Goal: Task Accomplishment & Management: Complete application form

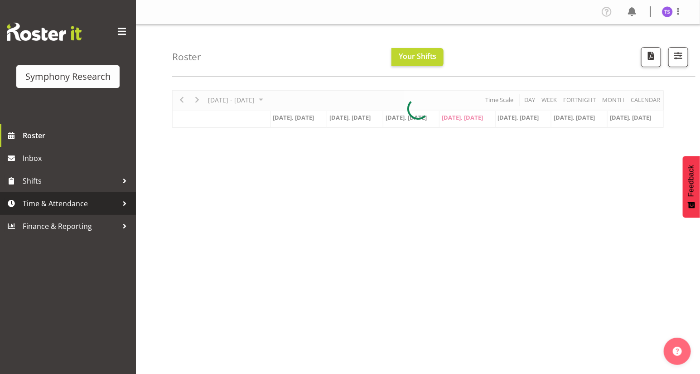
click at [51, 202] on span "Time & Attendance" at bounding box center [70, 204] width 95 height 14
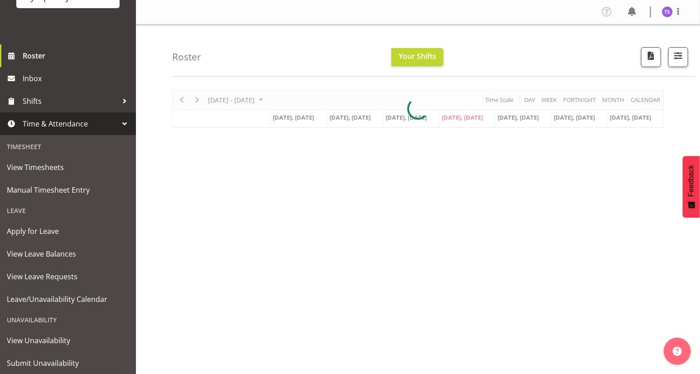
scroll to position [82, 0]
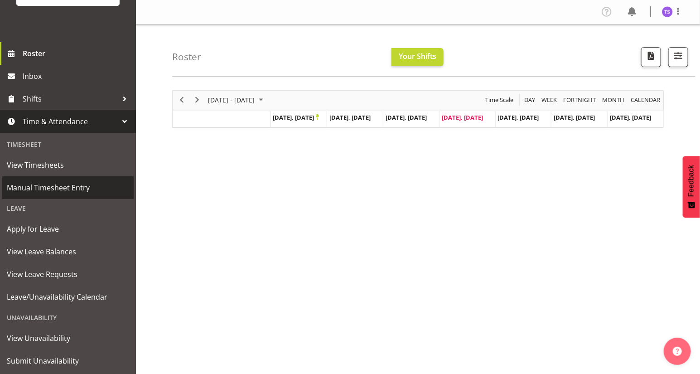
click at [54, 187] on span "Manual Timesheet Entry" at bounding box center [68, 188] width 122 height 14
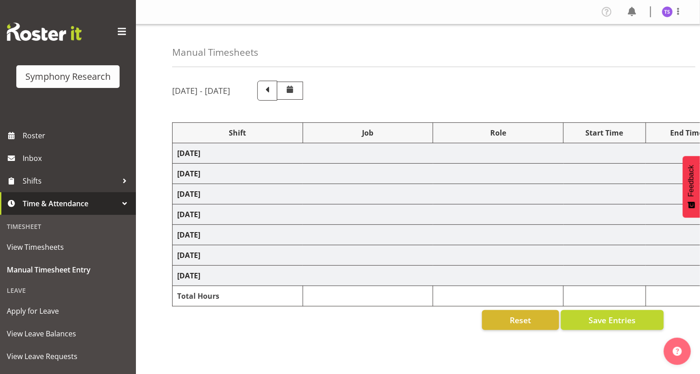
select select "81561"
select select "10587"
select select "47"
select select "81561"
select select "10587"
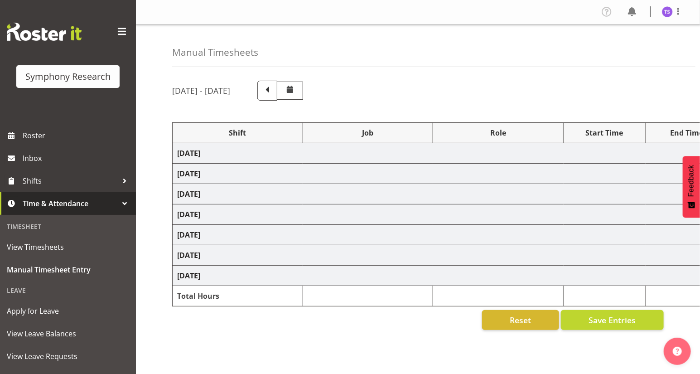
select select "47"
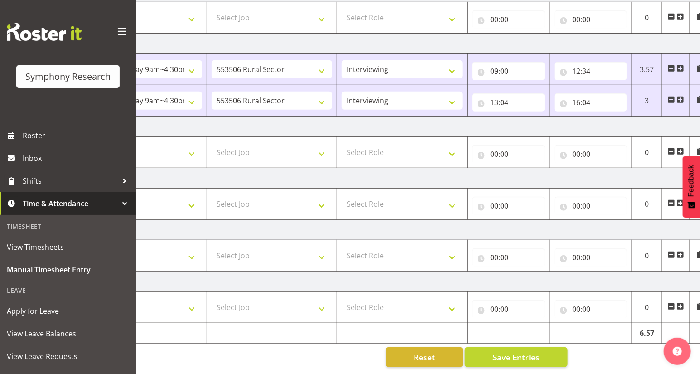
scroll to position [0, 106]
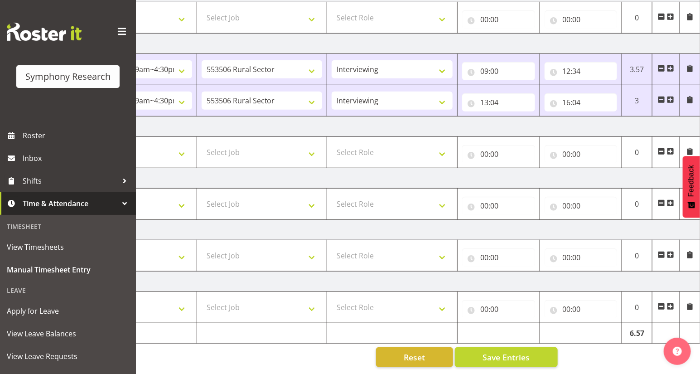
click at [671, 96] on span at bounding box center [670, 99] width 7 height 7
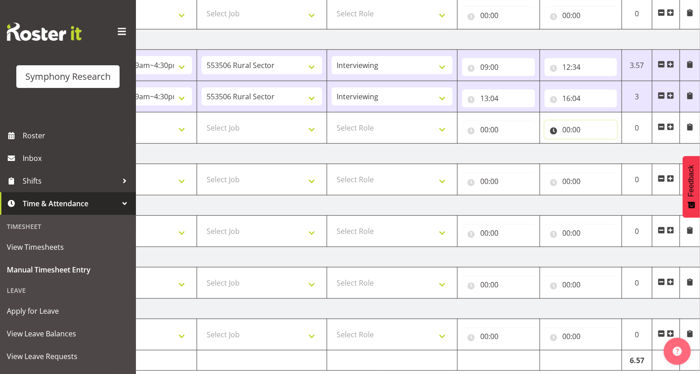
click at [567, 128] on input "00:00" at bounding box center [581, 130] width 73 height 18
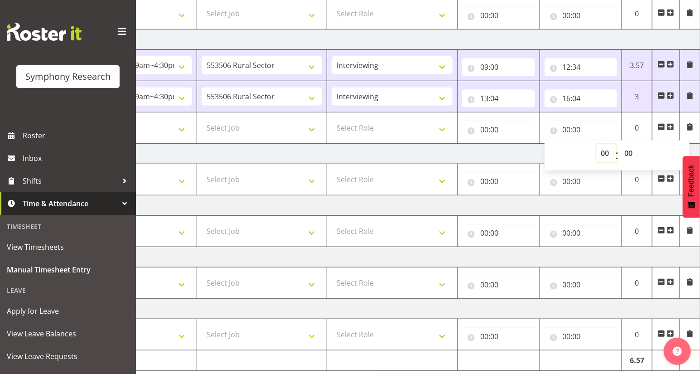
click at [605, 153] on select "00 01 02 03 04 05 06 07 08 09 10 11 12 13 14 15 16 17 18 19 20 21 22 23" at bounding box center [607, 153] width 20 height 18
select select "21"
click at [597, 144] on select "00 01 02 03 04 05 06 07 08 09 10 11 12 13 14 15 16 17 18 19 20 21 22 23" at bounding box center [607, 153] width 20 height 18
type input "21:00"
click at [630, 151] on select "00 01 02 03 04 05 06 07 08 09 10 11 12 13 14 15 16 17 18 19 20 21 22 23 24 25 2…" at bounding box center [630, 153] width 20 height 18
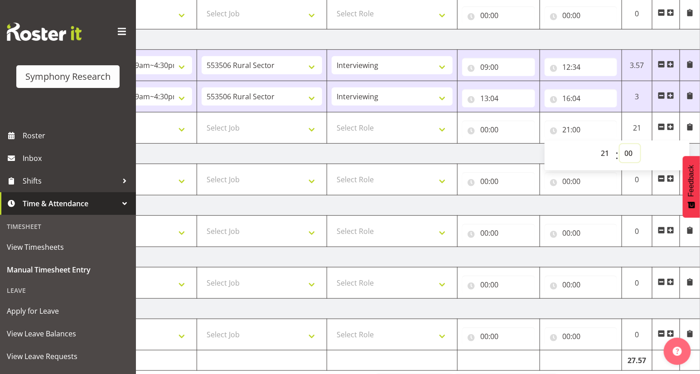
select select "14"
click at [620, 144] on select "00 01 02 03 04 05 06 07 08 09 10 11 12 13 14 15 16 17 18 19 20 21 22 23 24 25 2…" at bounding box center [630, 153] width 20 height 18
type input "21:14"
click at [486, 131] on input "00:00" at bounding box center [498, 130] width 73 height 18
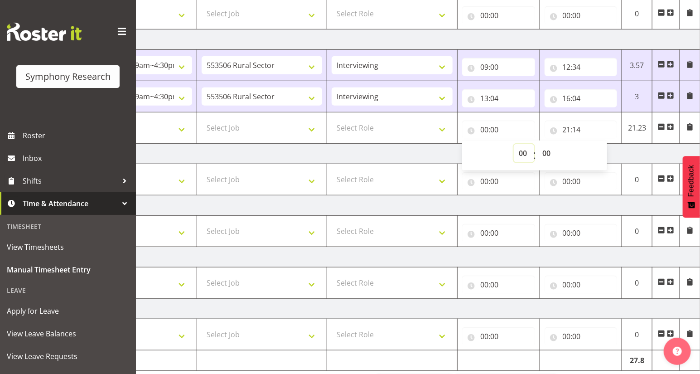
click at [520, 156] on select "00 01 02 03 04 05 06 07 08 09 10 11 12 13 14 15 16 17 18 19 20 21 22 23" at bounding box center [524, 153] width 20 height 18
select select "17"
click at [514, 144] on select "00 01 02 03 04 05 06 07 08 09 10 11 12 13 14 15 16 17 18 19 20 21 22 23" at bounding box center [524, 153] width 20 height 18
type input "17:00"
click at [442, 129] on select "Select Role Briefing Interviewing" at bounding box center [392, 128] width 121 height 18
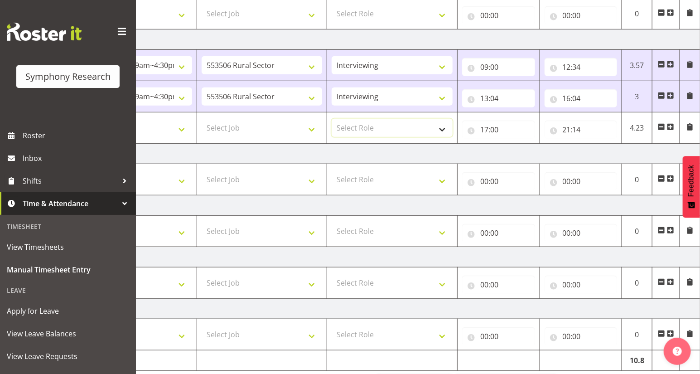
select select "47"
click at [332, 119] on select "Select Role Briefing Interviewing" at bounding box center [392, 128] width 121 height 18
click at [312, 129] on select "Select Job 550060 IF Admin 553492 World Poll Aus Wave 2 Main 2025 553493 World …" at bounding box center [262, 128] width 121 height 18
select select "10527"
click at [202, 119] on select "Select Job 550060 IF Admin 553492 World Poll Aus Wave 2 Main 2025 553493 World …" at bounding box center [262, 128] width 121 height 18
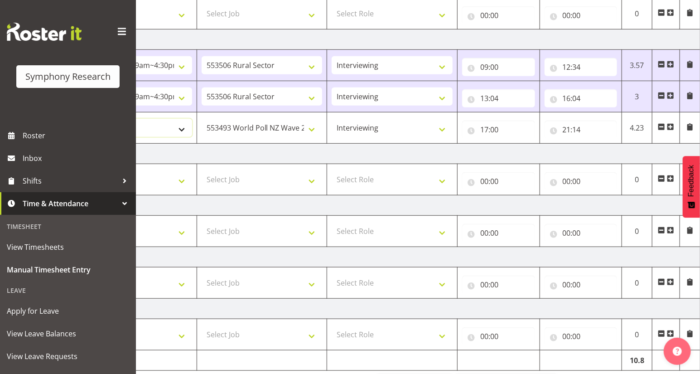
click at [180, 126] on select "Select Shift !!Weekend Residential (Roster IT Shift Label) *Business 9/10am ~ 4…" at bounding box center [131, 128] width 121 height 18
select select "41319"
click at [71, 119] on select "Select Shift !!Weekend Residential (Roster IT Shift Label) *Business 9/10am ~ 4…" at bounding box center [131, 128] width 121 height 18
click at [180, 128] on select "!!Weekend Residential (Roster IT Shift Label) *Business 9/10am ~ 4:30pm *Busine…" at bounding box center [131, 128] width 121 height 18
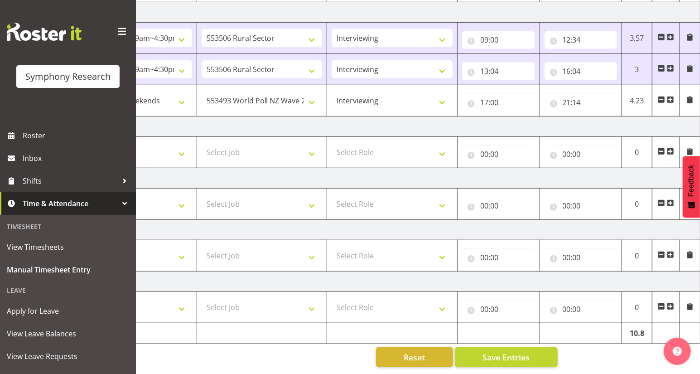
click at [661, 96] on span at bounding box center [661, 99] width 7 height 7
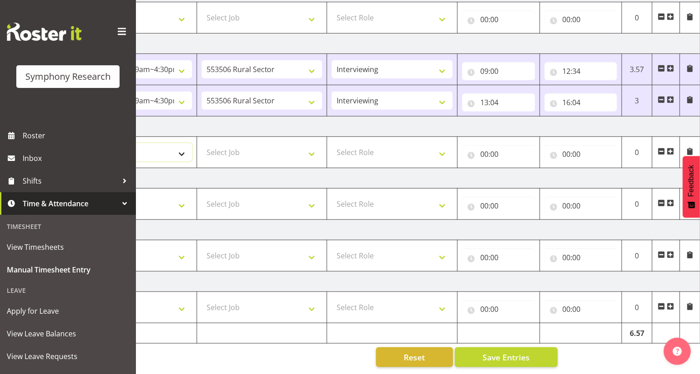
click at [180, 149] on select "Select Shift !!Weekend Residential (Roster IT Shift Label) *Business 9/10am ~ 4…" at bounding box center [131, 152] width 121 height 18
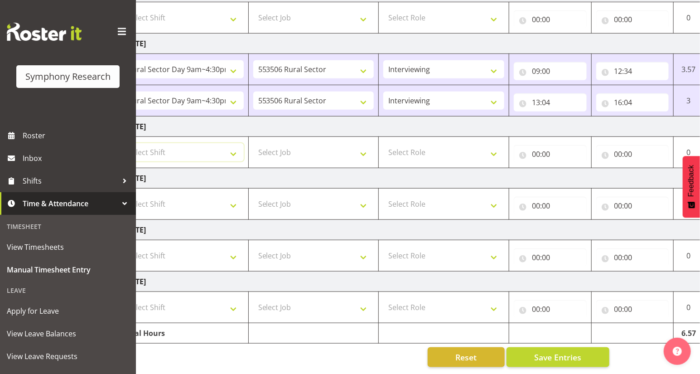
scroll to position [0, 0]
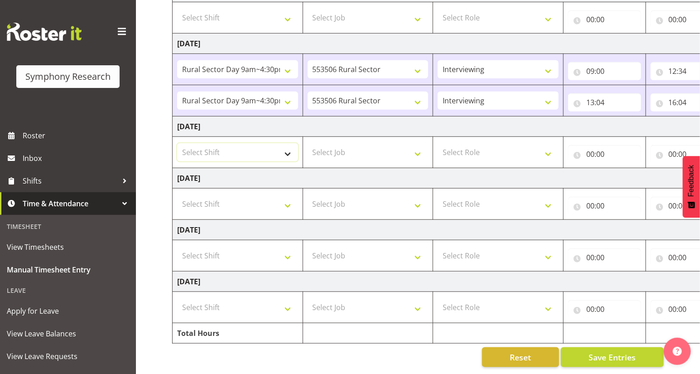
click at [284, 149] on select "Select Shift !!Weekend Residential (Roster IT Shift Label) *Business 9/10am ~ 4…" at bounding box center [237, 152] width 121 height 18
select select "81561"
click at [177, 143] on select "Select Shift !!Weekend Residential (Roster IT Shift Label) *Business 9/10am ~ 4…" at bounding box center [237, 152] width 121 height 18
click at [416, 149] on select "Select Job 550060 IF Admin 553492 World Poll Aus Wave 2 Main 2025 553493 World …" at bounding box center [368, 152] width 121 height 18
select select "10587"
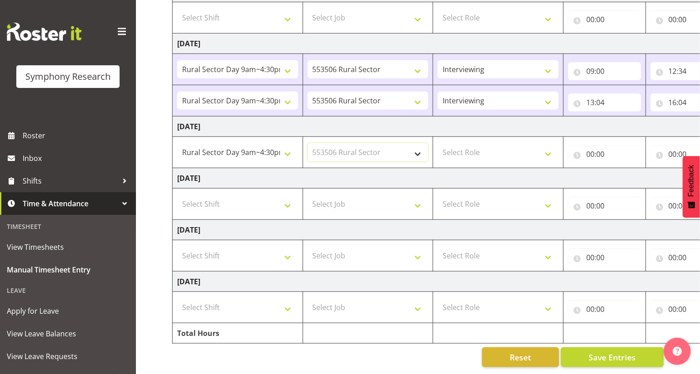
click at [308, 143] on select "Select Job 550060 IF Admin 553492 World Poll Aus Wave 2 Main 2025 553493 World …" at bounding box center [368, 152] width 121 height 18
click at [545, 147] on select "Select Role Briefing Interviewing" at bounding box center [498, 152] width 121 height 18
select select "47"
click at [438, 143] on select "Select Role Briefing Interviewing" at bounding box center [498, 152] width 121 height 18
click at [587, 151] on input "00:00" at bounding box center [604, 154] width 73 height 18
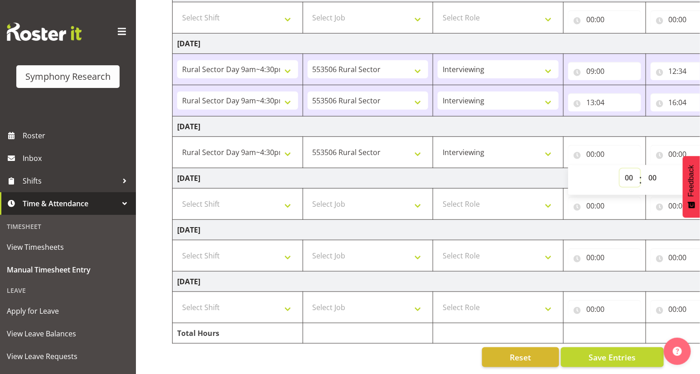
click at [626, 177] on select "00 01 02 03 04 05 06 07 08 09 10 11 12 13 14 15 16 17 18 19 20 21 22 23" at bounding box center [630, 178] width 20 height 18
select select "9"
click at [620, 169] on select "00 01 02 03 04 05 06 07 08 09 10 11 12 13 14 15 16 17 18 19 20 21 22 23" at bounding box center [630, 178] width 20 height 18
type input "09:00"
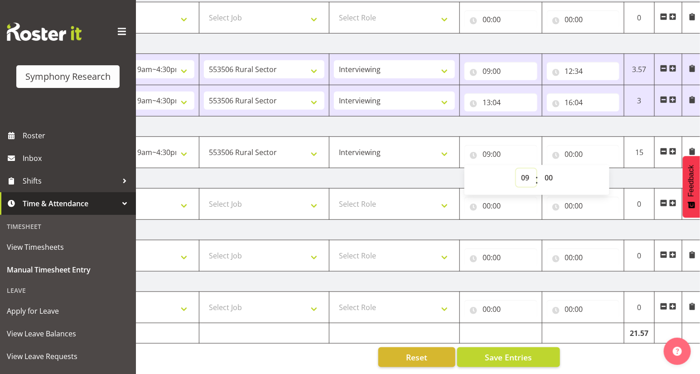
scroll to position [0, 106]
click at [565, 147] on input "00:00" at bounding box center [581, 154] width 73 height 18
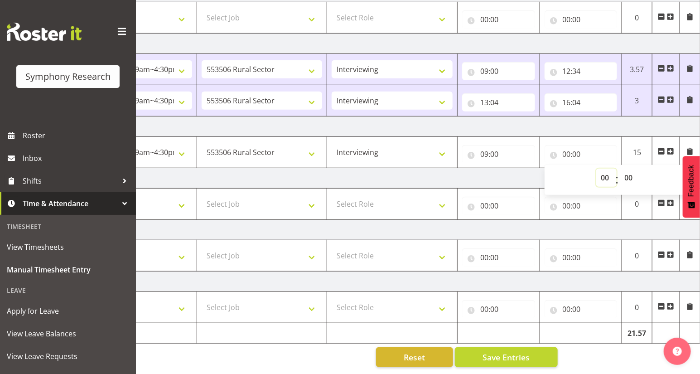
click at [605, 174] on select "00 01 02 03 04 05 06 07 08 09 10 11 12 13 14 15 16 17 18 19 20 21 22 23" at bounding box center [607, 178] width 20 height 18
select select "12"
click at [597, 169] on select "00 01 02 03 04 05 06 07 08 09 10 11 12 13 14 15 16 17 18 19 20 21 22 23" at bounding box center [607, 178] width 20 height 18
type input "12:00"
click at [629, 171] on select "00 01 02 03 04 05 06 07 08 09 10 11 12 13 14 15 16 17 18 19 20 21 22 23 24 25 2…" at bounding box center [630, 178] width 20 height 18
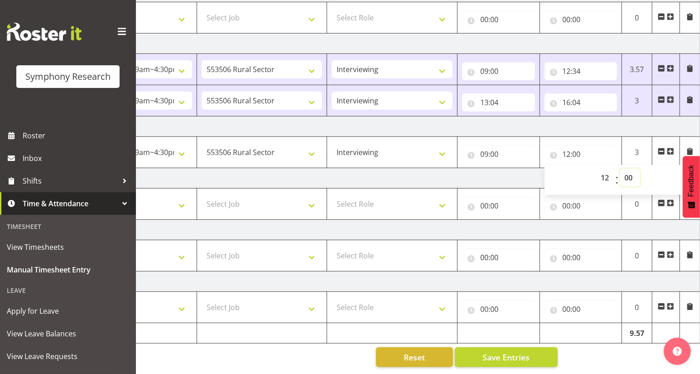
select select "31"
click at [620, 169] on select "00 01 02 03 04 05 06 07 08 09 10 11 12 13 14 15 16 17 18 19 20 21 22 23 24 25 2…" at bounding box center [630, 178] width 20 height 18
type input "12:31"
click at [670, 148] on span at bounding box center [670, 151] width 7 height 7
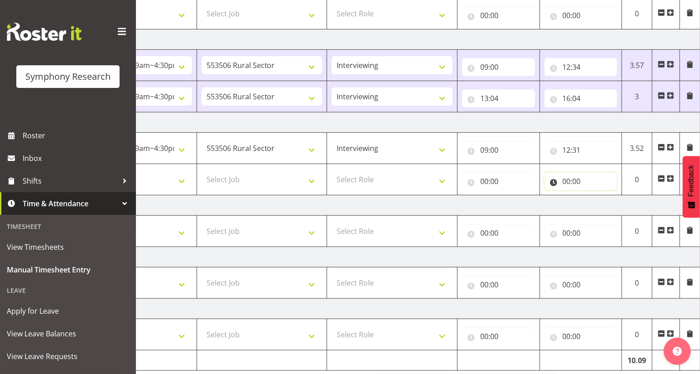
click at [565, 182] on input "00:00" at bounding box center [581, 181] width 73 height 18
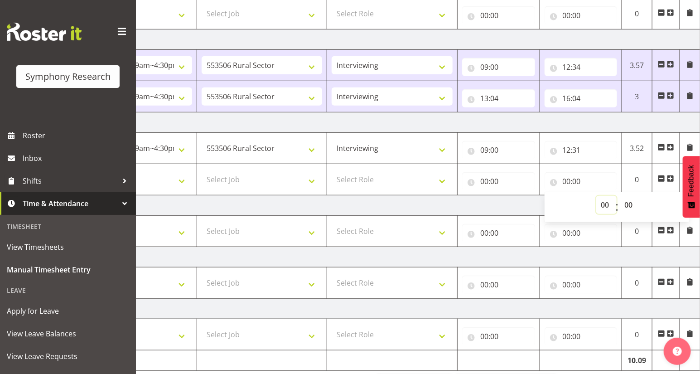
click at [602, 205] on select "00 01 02 03 04 05 06 07 08 09 10 11 12 13 14 15 16 17 18 19 20 21 22 23" at bounding box center [607, 205] width 20 height 18
select select "16"
click at [597, 196] on select "00 01 02 03 04 05 06 07 08 09 10 11 12 13 14 15 16 17 18 19 20 21 22 23" at bounding box center [607, 205] width 20 height 18
type input "16:00"
click at [668, 175] on span at bounding box center [670, 178] width 7 height 7
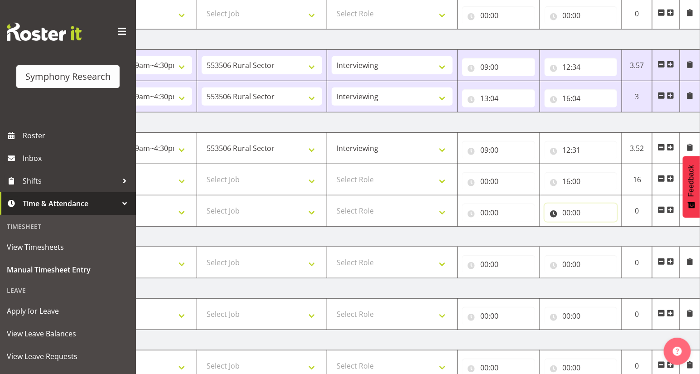
click at [567, 214] on input "00:00" at bounding box center [581, 213] width 73 height 18
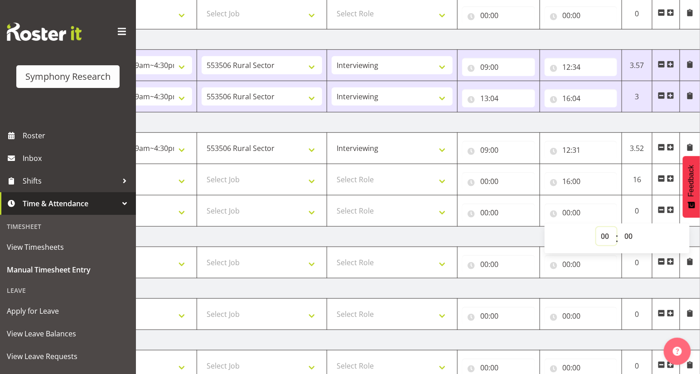
click at [603, 234] on select "00 01 02 03 04 05 06 07 08 09 10 11 12 13 14 15 16 17 18 19 20 21 22 23" at bounding box center [607, 236] width 20 height 18
select select "21"
click at [597, 227] on select "00 01 02 03 04 05 06 07 08 09 10 11 12 13 14 15 16 17 18 19 20 21 22 23" at bounding box center [607, 236] width 20 height 18
type input "21:00"
click at [630, 235] on select "00 01 02 03 04 05 06 07 08 09 10 11 12 13 14 15 16 17 18 19 20 21 22 23 24 25 2…" at bounding box center [630, 236] width 20 height 18
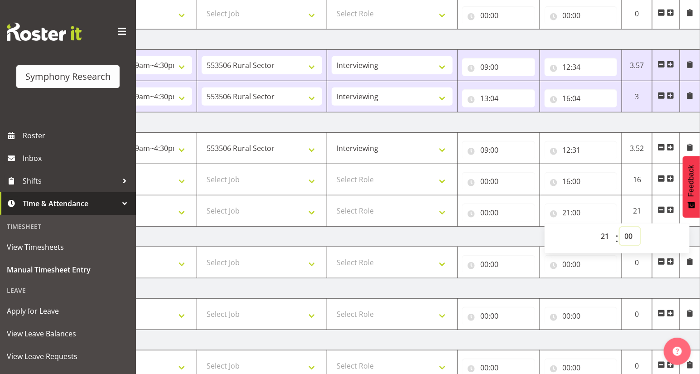
select select "14"
click at [620, 227] on select "00 01 02 03 04 05 06 07 08 09 10 11 12 13 14 15 16 17 18 19 20 21 22 23 24 25 2…" at bounding box center [630, 236] width 20 height 18
type input "21:14"
click at [488, 213] on input "00:00" at bounding box center [498, 213] width 73 height 18
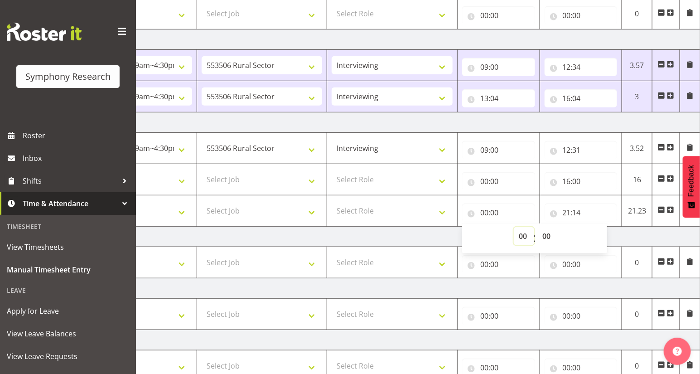
click at [520, 234] on select "00 01 02 03 04 05 06 07 08 09 10 11 12 13 14 15 16 17 18 19 20 21 22 23" at bounding box center [524, 236] width 20 height 18
select select "17"
click at [514, 227] on select "00 01 02 03 04 05 06 07 08 09 10 11 12 13 14 15 16 17 18 19 20 21 22 23" at bounding box center [524, 236] width 20 height 18
type input "17:00"
click at [482, 181] on input "00:00" at bounding box center [498, 181] width 73 height 18
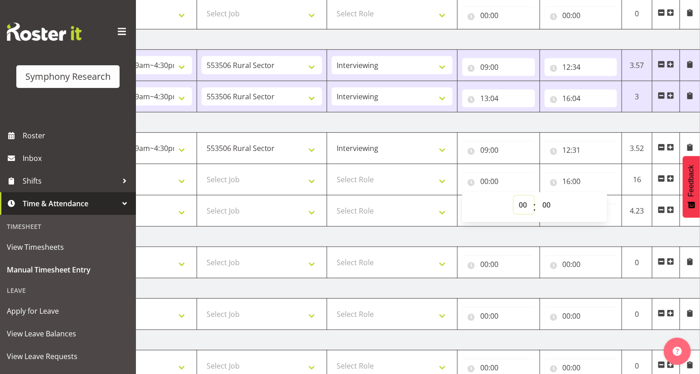
click at [519, 203] on select "00 01 02 03 04 05 06 07 08 09 10 11 12 13 14 15 16 17 18 19 20 21 22 23" at bounding box center [524, 205] width 20 height 18
select select "13"
click at [514, 196] on select "00 01 02 03 04 05 06 07 08 09 10 11 12 13 14 15 16 17 18 19 20 21 22 23" at bounding box center [524, 205] width 20 height 18
type input "13:00"
click at [545, 204] on select "00 01 02 03 04 05 06 07 08 09 10 11 12 13 14 15 16 17 18 19 20 21 22 23 24 25 2…" at bounding box center [548, 205] width 20 height 18
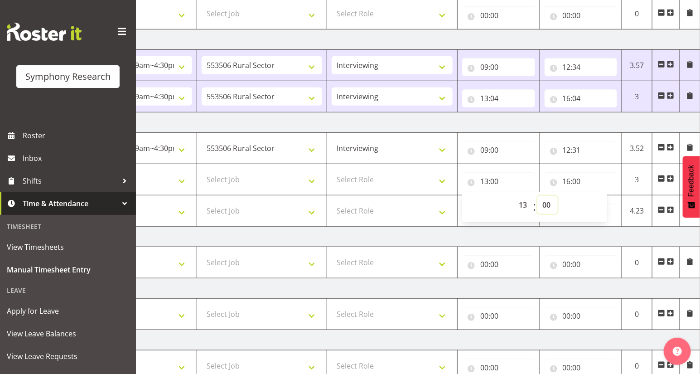
select select "1"
click at [538, 196] on select "00 01 02 03 04 05 06 07 08 09 10 11 12 13 14 15 16 17 18 19 20 21 22 23 24 25 2…" at bounding box center [548, 205] width 20 height 18
type input "13:01"
click at [438, 177] on select "Select Role Briefing Interviewing" at bounding box center [392, 179] width 121 height 18
select select "47"
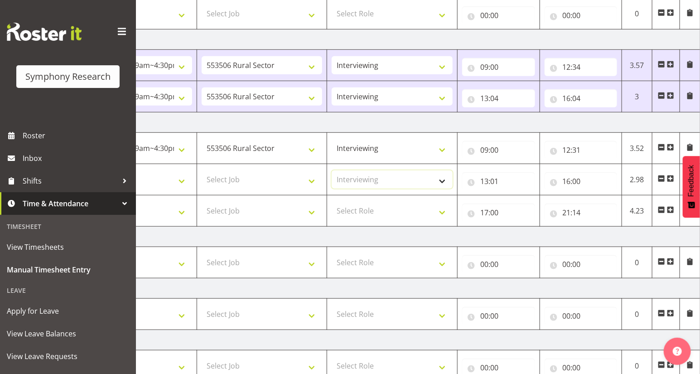
click at [332, 170] on select "Select Role Briefing Interviewing" at bounding box center [392, 179] width 121 height 18
click at [438, 210] on select "Select Role Briefing Interviewing" at bounding box center [392, 211] width 121 height 18
select select "47"
click at [332, 202] on select "Select Role Briefing Interviewing" at bounding box center [392, 211] width 121 height 18
click at [311, 181] on select "Select Job 550060 IF Admin 553492 World Poll Aus Wave 2 Main 2025 553493 World …" at bounding box center [262, 179] width 121 height 18
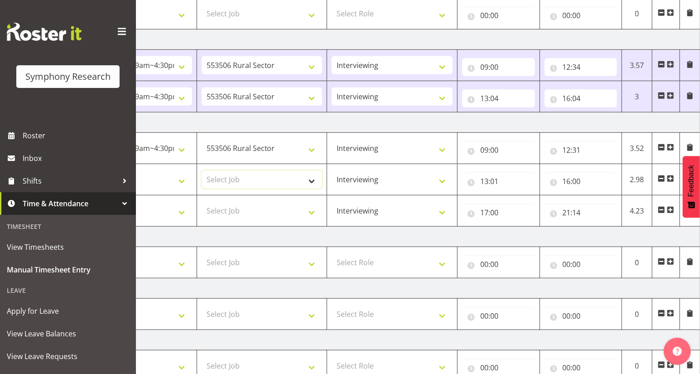
select select "10587"
click at [202, 170] on select "Select Job 550060 IF Admin 553492 World Poll Aus Wave 2 Main 2025 553493 World …" at bounding box center [262, 179] width 121 height 18
click at [311, 211] on select "Select Job 550060 IF Admin 553492 World Poll Aus Wave 2 Main 2025 553493 World …" at bounding box center [262, 211] width 121 height 18
select select "10527"
click at [202, 202] on select "Select Job 550060 IF Admin 553492 World Poll Aus Wave 2 Main 2025 553493 World …" at bounding box center [262, 211] width 121 height 18
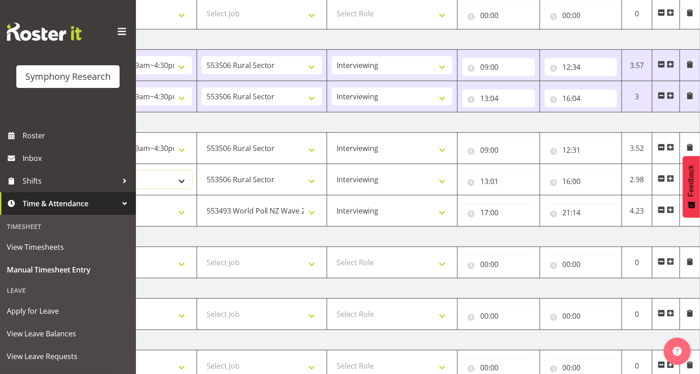
click at [180, 180] on select "Select Shift !!Weekend Residential (Roster IT Shift Label) *Business 9/10am ~ 4…" at bounding box center [131, 179] width 121 height 18
select select "81561"
click at [71, 170] on select "Select Shift !!Weekend Residential (Roster IT Shift Label) *Business 9/10am ~ 4…" at bounding box center [131, 179] width 121 height 18
click at [179, 214] on select "Select Shift !!Weekend Residential (Roster IT Shift Label) *Business 9/10am ~ 4…" at bounding box center [131, 211] width 121 height 18
select select "41319"
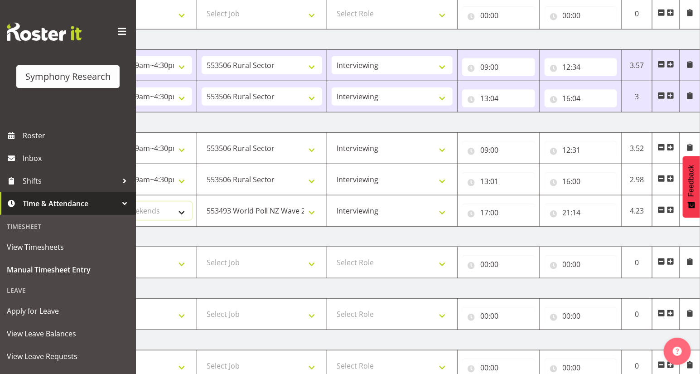
click at [71, 202] on select "Select Shift !!Weekend Residential (Roster IT Shift Label) *Business 9/10am ~ 4…" at bounding box center [131, 211] width 121 height 18
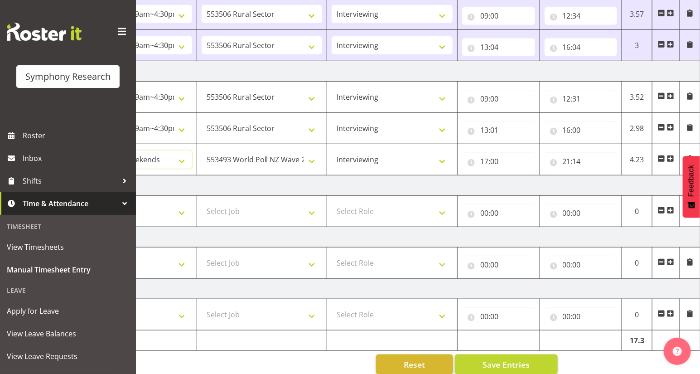
scroll to position [279, 0]
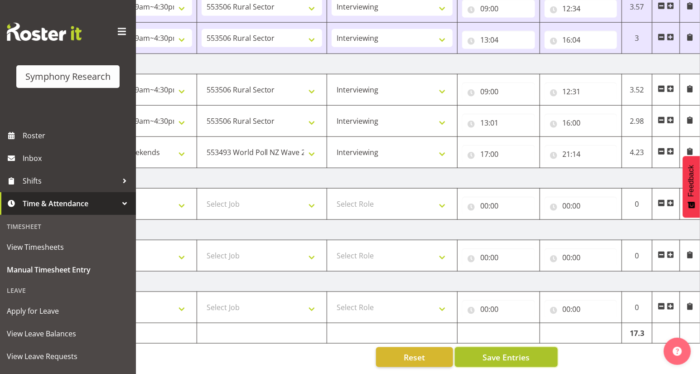
click at [502, 352] on span "Save Entries" at bounding box center [506, 357] width 47 height 12
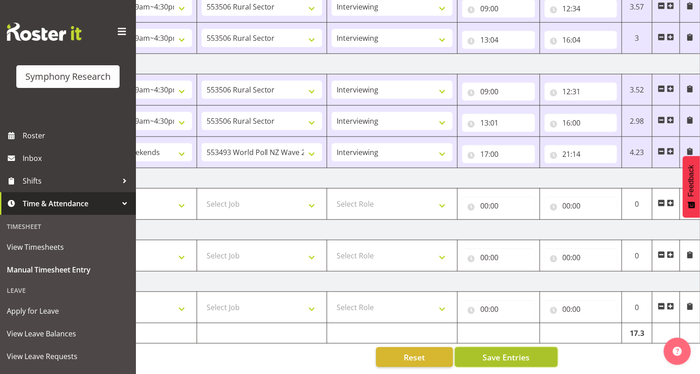
click at [502, 352] on span "Save Entries" at bounding box center [506, 357] width 47 height 12
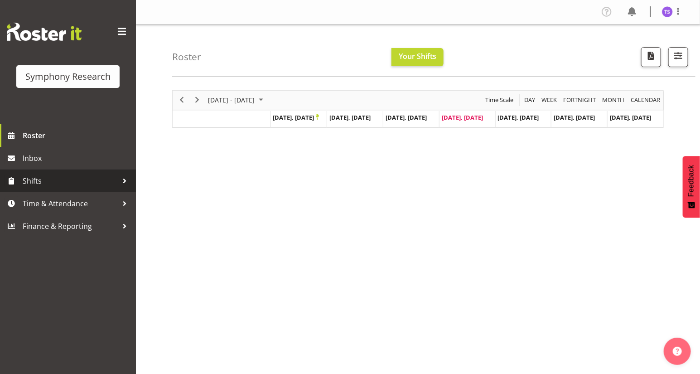
click at [29, 182] on span "Shifts" at bounding box center [70, 181] width 95 height 14
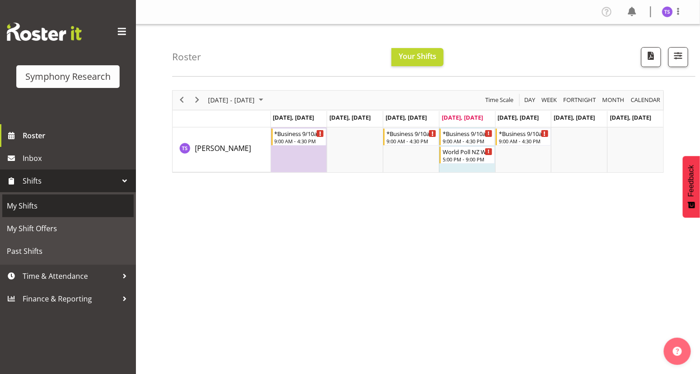
click at [25, 204] on span "My Shifts" at bounding box center [68, 206] width 122 height 14
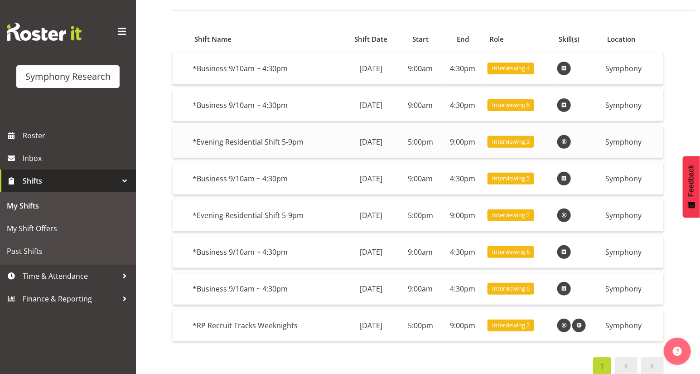
scroll to position [78, 0]
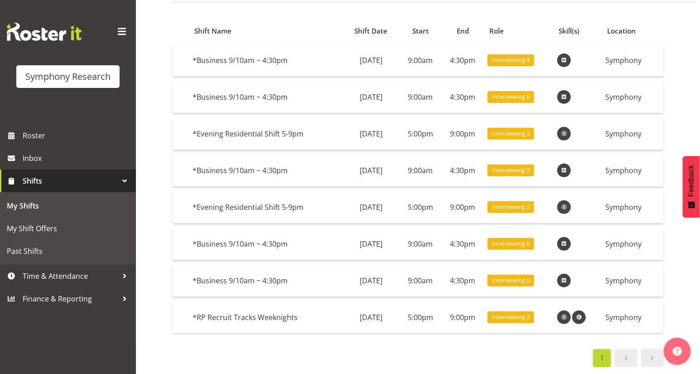
click at [653, 356] on span at bounding box center [652, 358] width 11 height 11
